Goal: Information Seeking & Learning: Learn about a topic

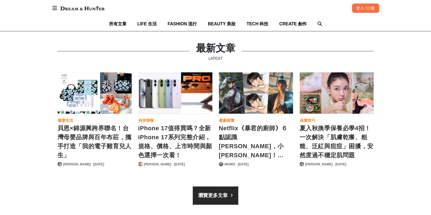
scroll to position [716, 0]
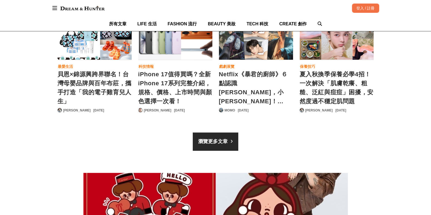
click at [205, 141] on div "瀏覽更多文章" at bounding box center [212, 141] width 29 height 7
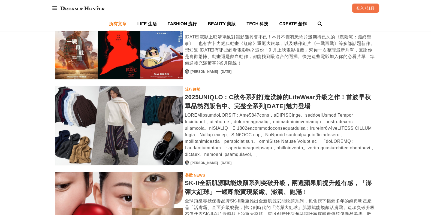
scroll to position [2435, 0]
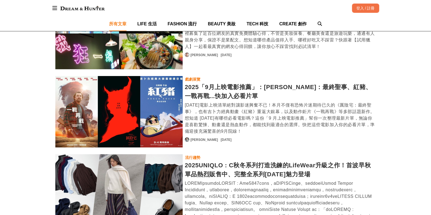
click at [216, 83] on div "2025「9月上映電影推薦」：厲陰宅：最終聖事、紅豬、一戰再戰...快加入必看片單" at bounding box center [280, 92] width 191 height 18
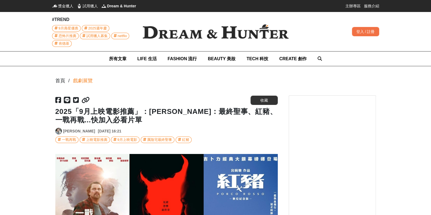
click at [87, 103] on icon at bounding box center [86, 100] width 8 height 7
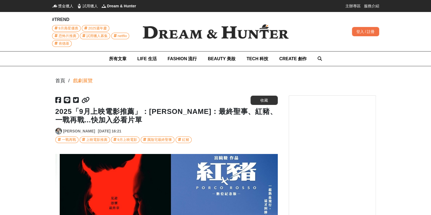
scroll to position [0, 668]
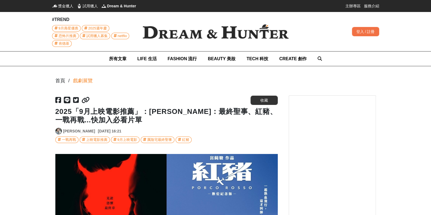
click at [73, 132] on link "[PERSON_NAME]" at bounding box center [79, 131] width 32 height 6
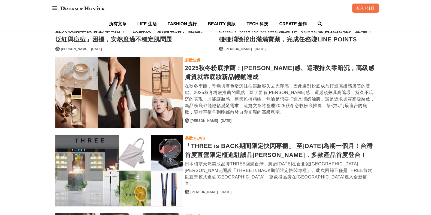
scroll to position [375, 0]
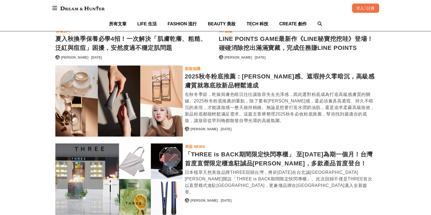
click at [215, 77] on div "2025秋冬粉底推薦：潤澤光感、遮瑕持久零暗沉，高級感膚質就靠底妝新品輕鬆達成" at bounding box center [280, 81] width 191 height 18
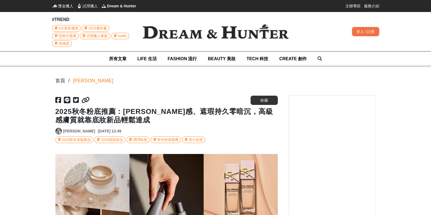
click at [84, 100] on icon at bounding box center [86, 100] width 8 height 7
click at [78, 130] on link "[PERSON_NAME]" at bounding box center [79, 131] width 32 height 6
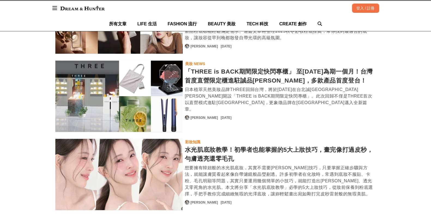
scroll to position [409, 0]
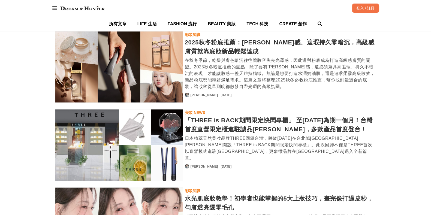
click at [205, 50] on div "2025秋冬粉底推薦：潤澤光感、遮瑕持久零暗沉，高級感膚質就靠底妝新品輕鬆達成" at bounding box center [280, 47] width 191 height 18
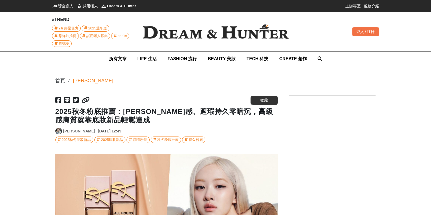
click at [73, 130] on link "[PERSON_NAME]" at bounding box center [79, 131] width 32 height 6
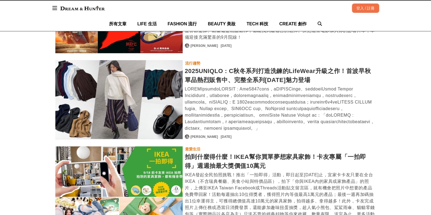
scroll to position [947, 0]
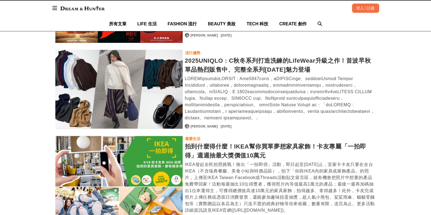
click at [224, 67] on div "2025UNIQLO : C秋冬系列打造洗鍊的LifeWear升級之作！首波早秋單品熱烈販售中、完整全系列9月5日魅力登場" at bounding box center [280, 65] width 191 height 18
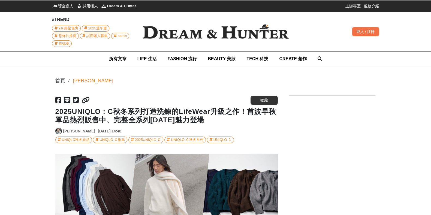
click at [82, 98] on icon at bounding box center [86, 100] width 8 height 7
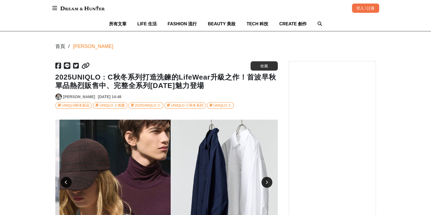
scroll to position [0, 1113]
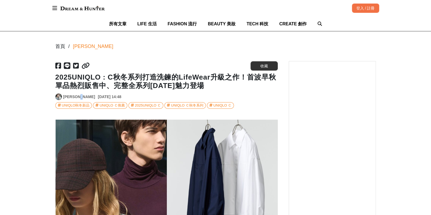
click at [79, 94] on div "[PERSON_NAME]" at bounding box center [79, 97] width 32 height 7
click at [80, 95] on link "[PERSON_NAME]" at bounding box center [79, 97] width 32 height 6
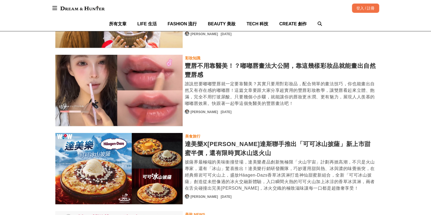
scroll to position [1671, 0]
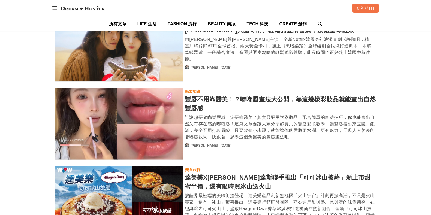
click at [225, 95] on div "豐唇不用靠醫美！？嘟嘟唇畫法大公開，靠這幾樣彩妝品就能畫出自然豐唇感" at bounding box center [280, 104] width 191 height 18
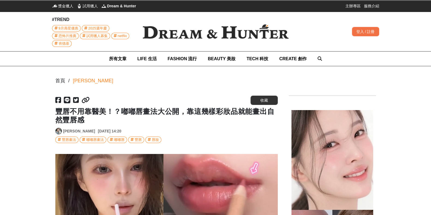
click at [82, 100] on icon at bounding box center [86, 100] width 8 height 7
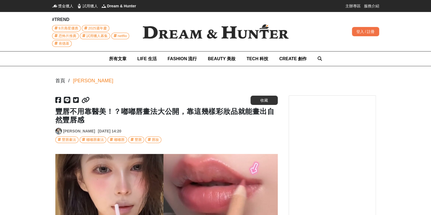
click at [61, 131] on img at bounding box center [59, 131] width 6 height 6
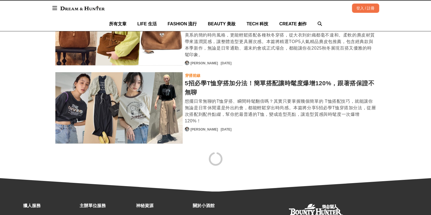
scroll to position [2011, 0]
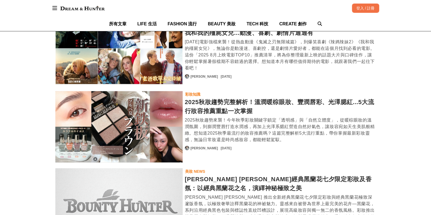
scroll to position [2966, 0]
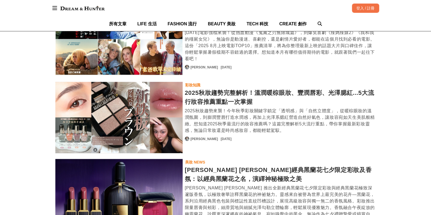
click at [225, 88] on div "2025秋妝趨勢完整解析！溫潤暖棕眼妝、豐潤唇彩、光澤腮紅...5大流行妝容推薦重點一次掌握" at bounding box center [280, 97] width 191 height 18
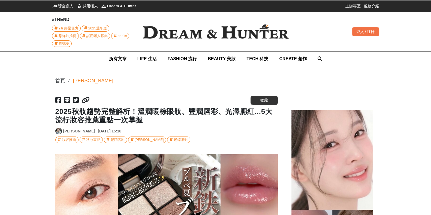
click at [89, 99] on icon at bounding box center [86, 100] width 8 height 7
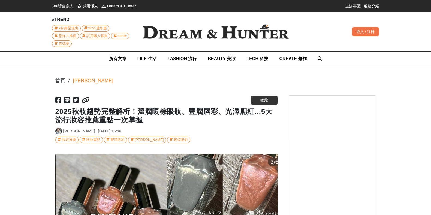
scroll to position [0, 1113]
click at [64, 130] on link "[PERSON_NAME]" at bounding box center [79, 131] width 32 height 6
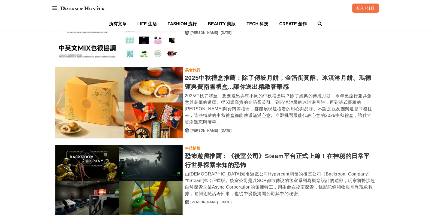
scroll to position [3353, 0]
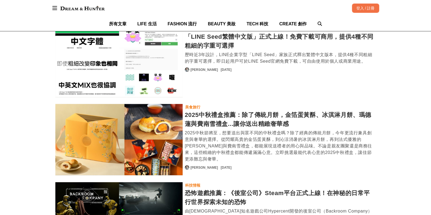
click at [192, 110] on div "2025中秋禮盒推薦：除了傳統月餅，金箔蛋黃酥、冰淇淋月餅、瑪德蓮與費南雪禮盒...讓你送出精緻奢華感" at bounding box center [280, 119] width 191 height 18
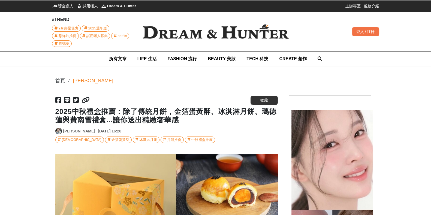
click at [86, 101] on icon at bounding box center [86, 100] width 8 height 7
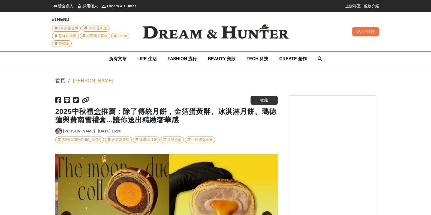
scroll to position [0, 222]
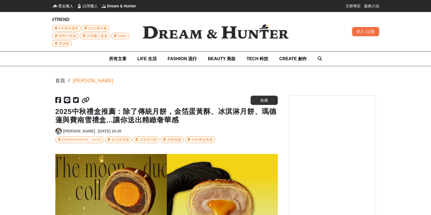
drag, startPoint x: 76, startPoint y: 125, endPoint x: 74, endPoint y: 128, distance: 3.6
click at [76, 124] on h1 "2025中秋禮盒推薦：除了傳統月餅，金箔蛋黃酥、冰淇淋月餅、瑪德蓮與費南雪禮盒...讓你送出精緻奢華感" at bounding box center [166, 115] width 223 height 17
click at [73, 131] on link "[PERSON_NAME]" at bounding box center [79, 131] width 32 height 6
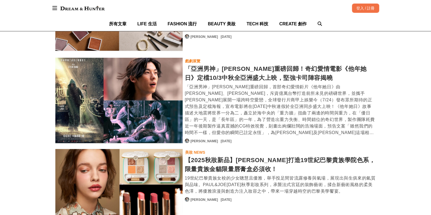
scroll to position [3947, 0]
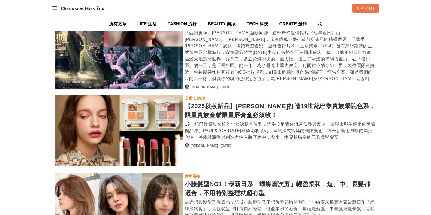
scroll to position [4050, 0]
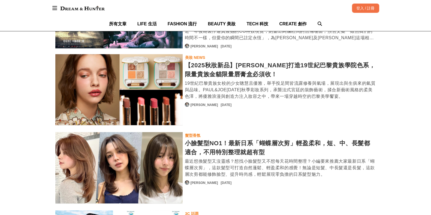
click at [205, 139] on div "小臉髮型NO1！最新日系「蝴蝶層次剪」輕盈柔和，短、中、長髮都適合，不用特別整理就超有型" at bounding box center [280, 148] width 191 height 18
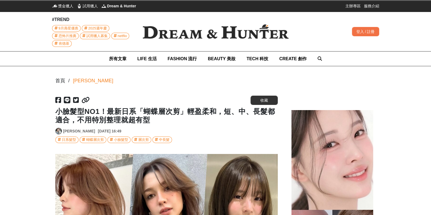
click at [83, 101] on icon at bounding box center [86, 100] width 8 height 7
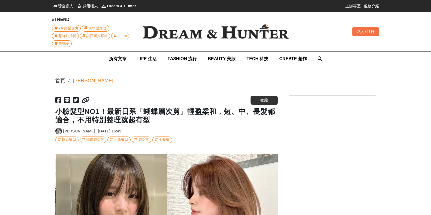
scroll to position [0, 445]
click at [67, 131] on link "[PERSON_NAME]" at bounding box center [79, 131] width 32 height 6
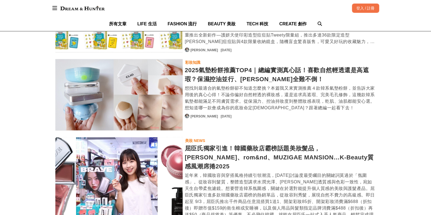
scroll to position [1432, 0]
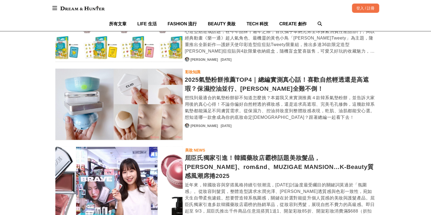
click at [227, 90] on div "2025氣墊粉餅推薦TOP4｜總編實測真心話！喜歡自然輕透還是高遮瑕？保濕控油並行、[PERSON_NAME]全難不倒！" at bounding box center [280, 84] width 191 height 18
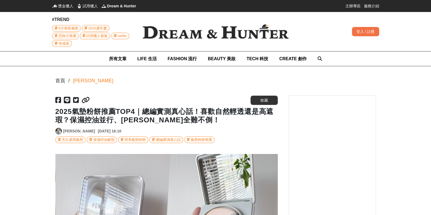
click at [83, 100] on icon at bounding box center [86, 100] width 8 height 7
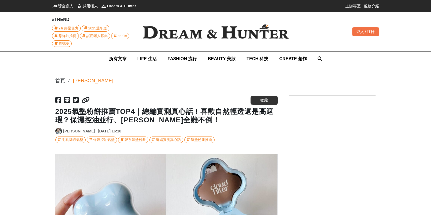
scroll to position [0, 668]
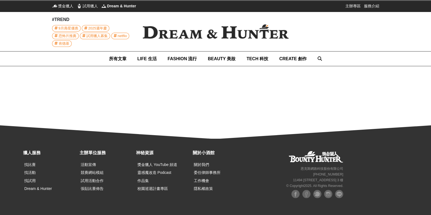
click at [183, 28] on img at bounding box center [216, 32] width 164 height 32
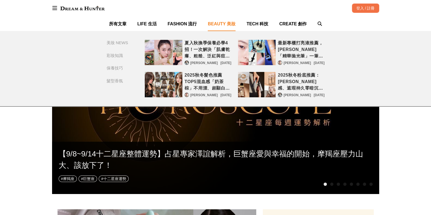
scroll to position [34, 0]
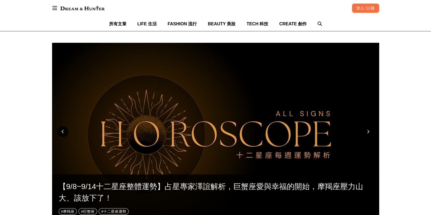
click at [370, 134] on div at bounding box center [368, 131] width 11 height 11
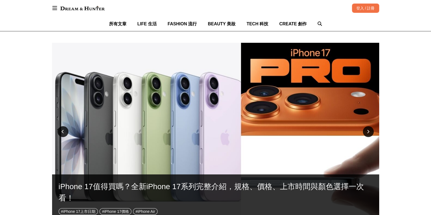
scroll to position [0, 66]
click at [370, 134] on div at bounding box center [368, 131] width 11 height 11
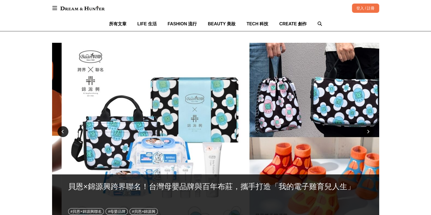
scroll to position [0, 655]
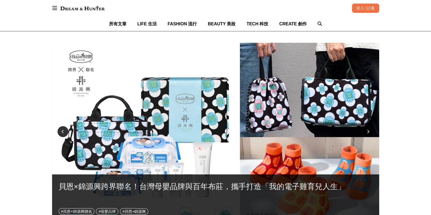
click at [370, 134] on div at bounding box center [368, 131] width 11 height 11
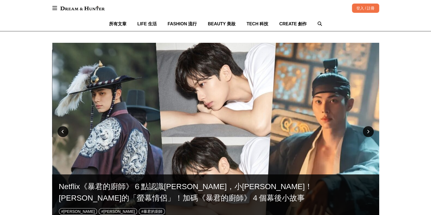
click at [370, 134] on div at bounding box center [368, 131] width 11 height 11
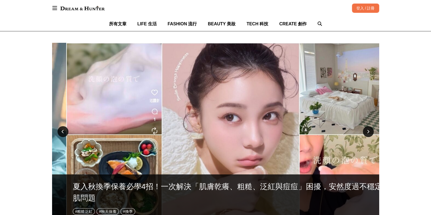
scroll to position [0, 1309]
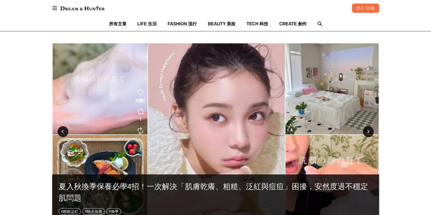
click at [370, 134] on div at bounding box center [368, 131] width 11 height 11
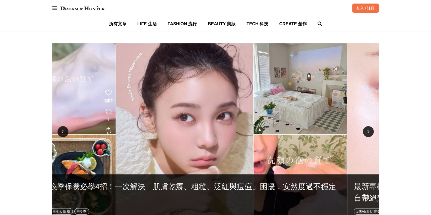
scroll to position [0, 0]
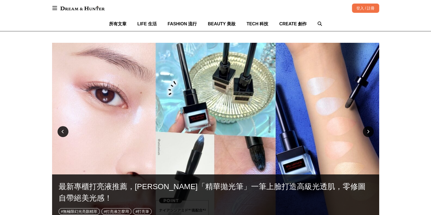
click at [370, 134] on div at bounding box center [368, 131] width 11 height 11
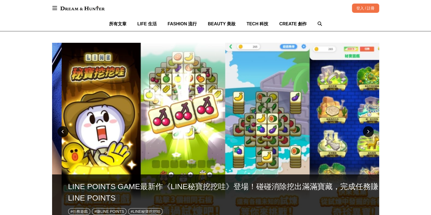
scroll to position [0, 323]
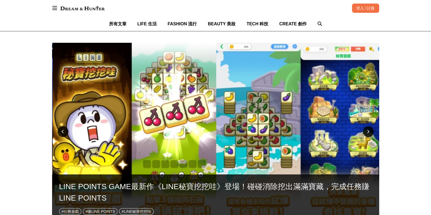
click at [370, 134] on div at bounding box center [368, 131] width 11 height 11
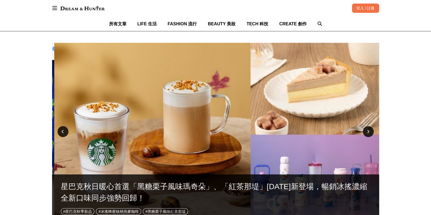
click at [370, 134] on div at bounding box center [368, 131] width 11 height 11
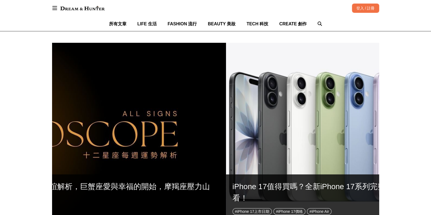
scroll to position [0, 45]
